Goal: Transaction & Acquisition: Purchase product/service

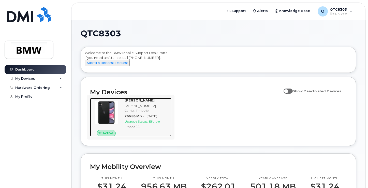
click at [132, 108] on div "Eddie Duffy 864-448-8221 Carrier: T-Mobile 266.95 MB at Sep 01, 2025 Upgrade St…" at bounding box center [147, 117] width 49 height 39
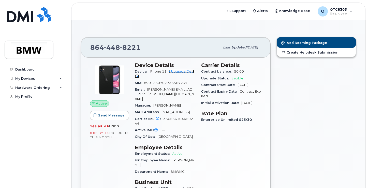
click at [182, 72] on link "+ Upgrade Device" at bounding box center [164, 74] width 59 height 8
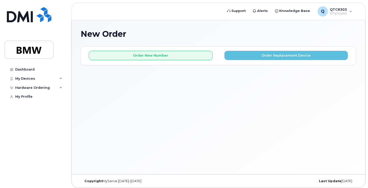
scroll to position [3, 0]
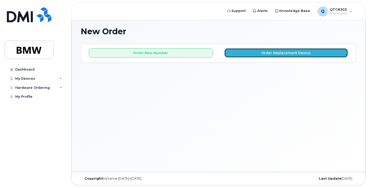
click at [263, 55] on button "Order Replacement Device" at bounding box center [286, 52] width 124 height 9
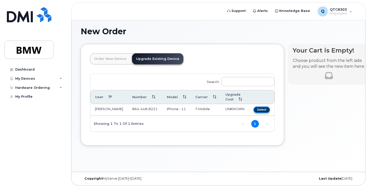
click at [254, 112] on button "Select" at bounding box center [261, 110] width 16 height 6
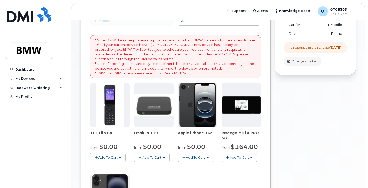
scroll to position [67, 0]
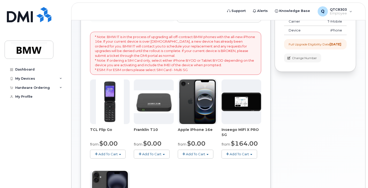
click at [113, 101] on img at bounding box center [110, 102] width 28 height 45
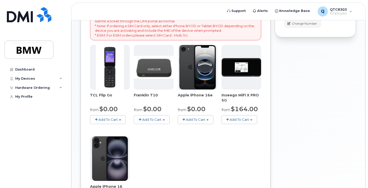
scroll to position [103, 0]
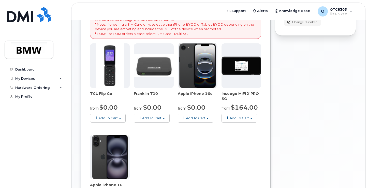
click at [190, 94] on span "Apple iPhone 16e" at bounding box center [198, 96] width 40 height 10
copy div "Apple iPhone 16e"
